Goal: Transaction & Acquisition: Subscribe to service/newsletter

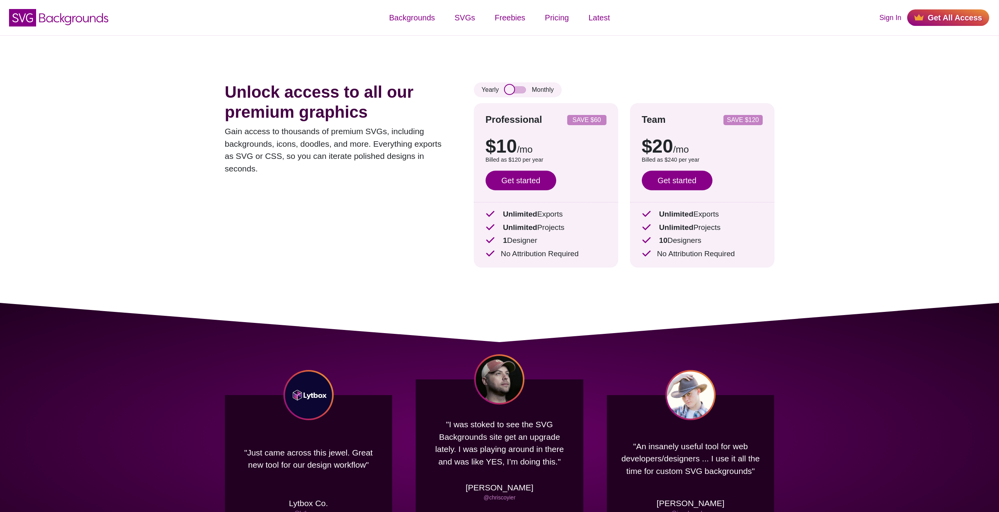
click at [516, 89] on input "checkbox" at bounding box center [515, 89] width 21 height 7
checkbox input "false"
drag, startPoint x: 490, startPoint y: 148, endPoint x: 532, endPoint y: 149, distance: 41.6
click at [531, 149] on p "$10 /mo" at bounding box center [546, 146] width 121 height 19
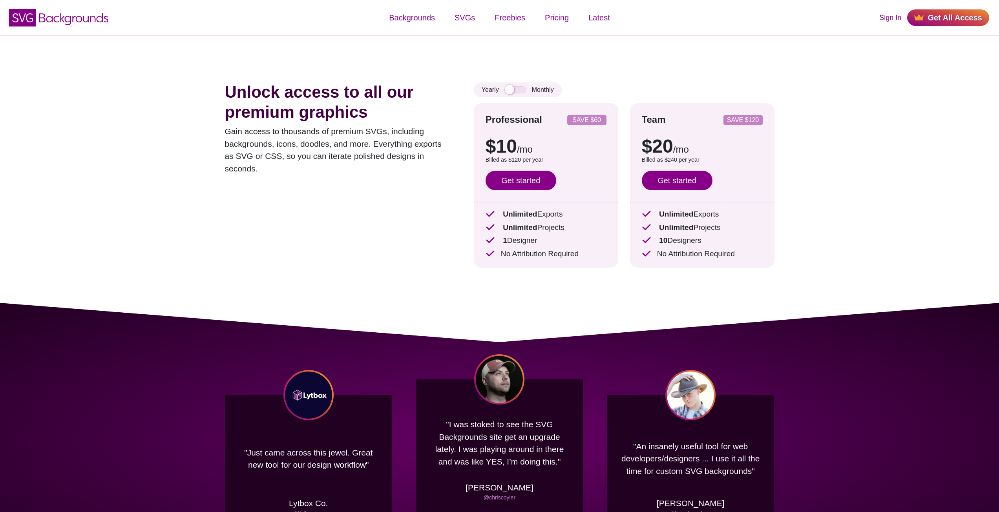
click at [531, 89] on div "Yearly Monthly" at bounding box center [518, 89] width 88 height 15
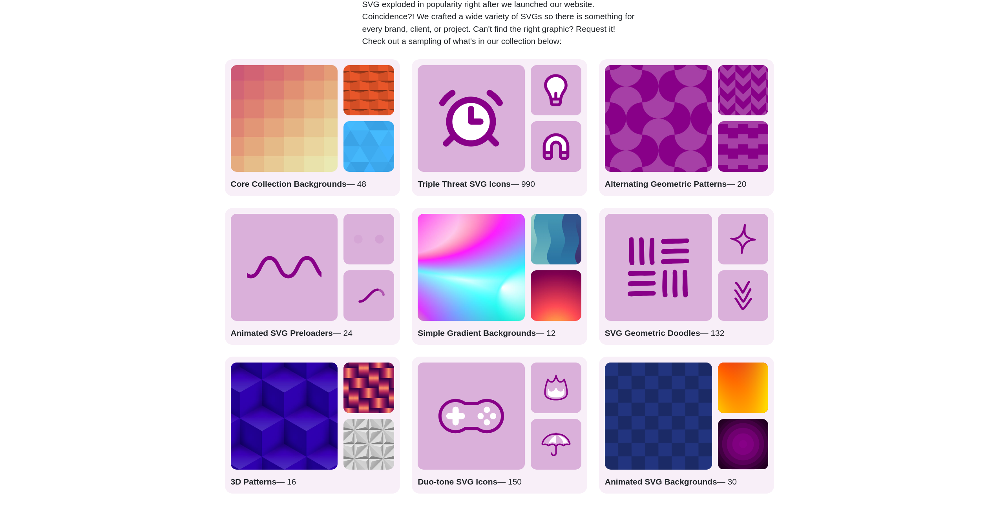
scroll to position [1060, 0]
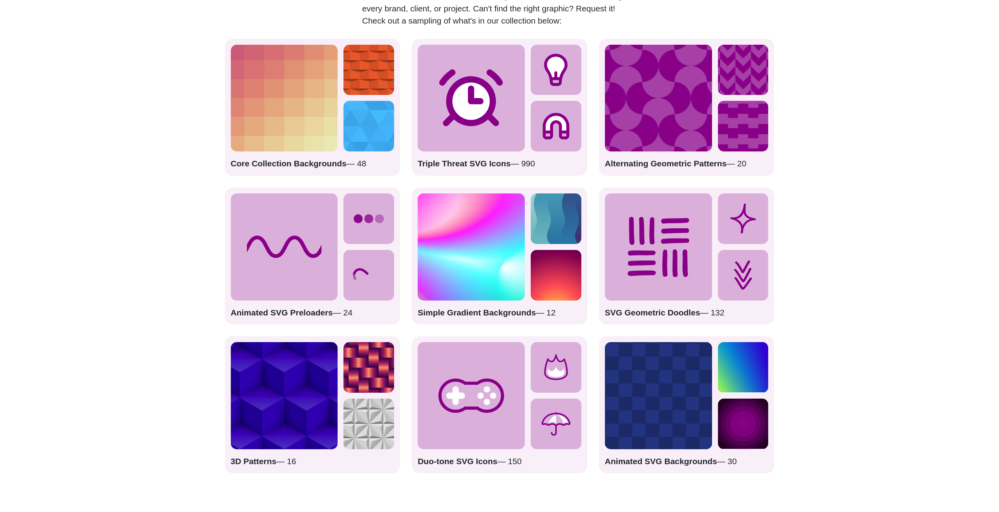
click at [361, 311] on p "Animated SVG Preloaders — 24" at bounding box center [313, 313] width 164 height 13
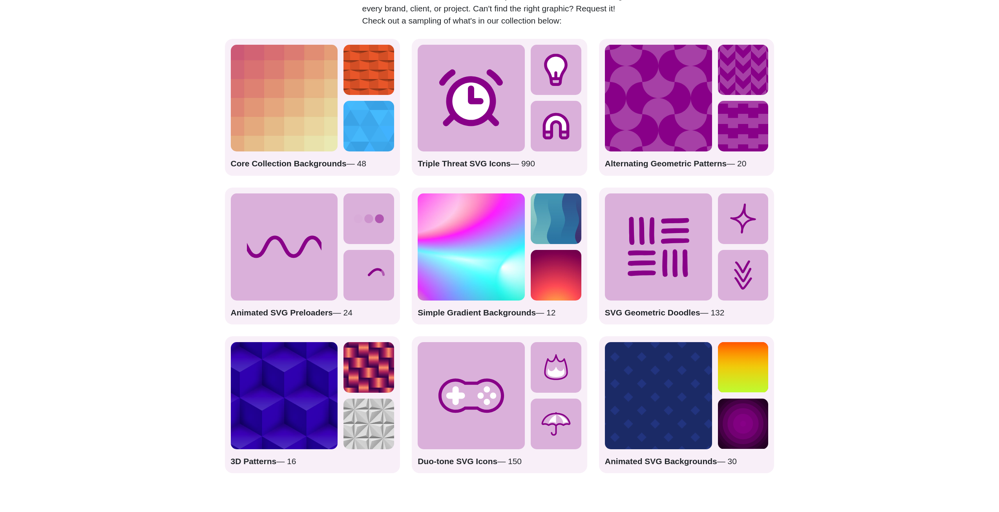
click at [374, 274] on icon at bounding box center [368, 275] width 51 height 51
click at [484, 307] on div "Simple Gradient Backgrounds — 12" at bounding box center [499, 256] width 175 height 137
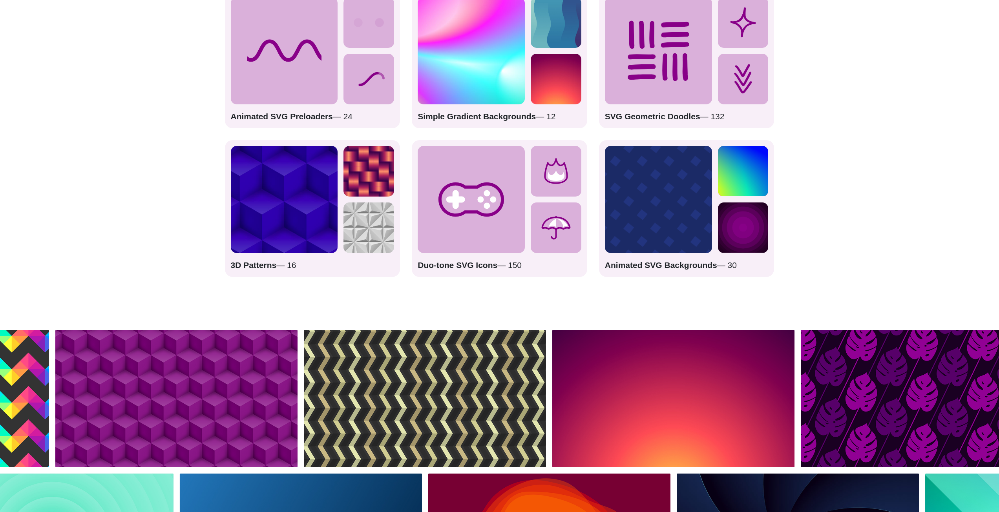
scroll to position [981, 0]
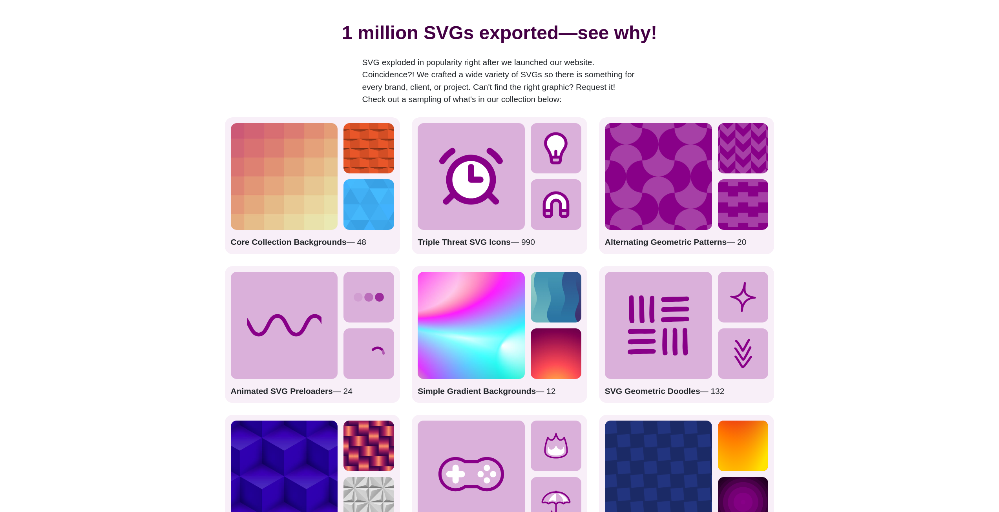
click at [374, 300] on icon at bounding box center [368, 297] width 51 height 51
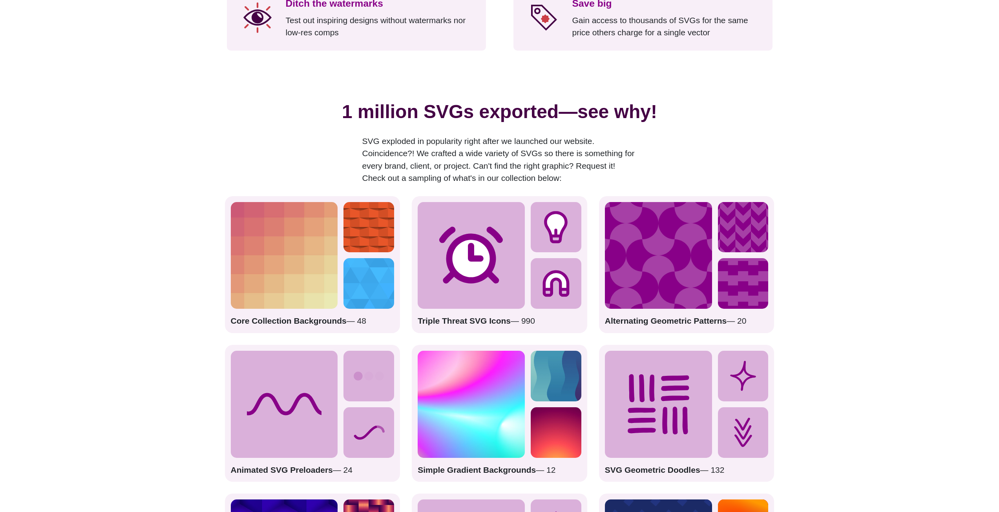
scroll to position [785, 0]
